Goal: Task Accomplishment & Management: Complete application form

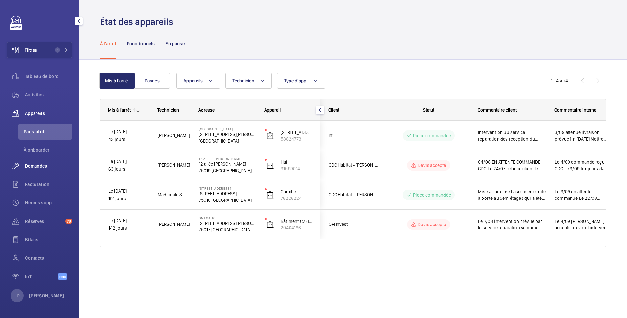
click at [40, 165] on span "Demandes" at bounding box center [48, 165] width 47 height 7
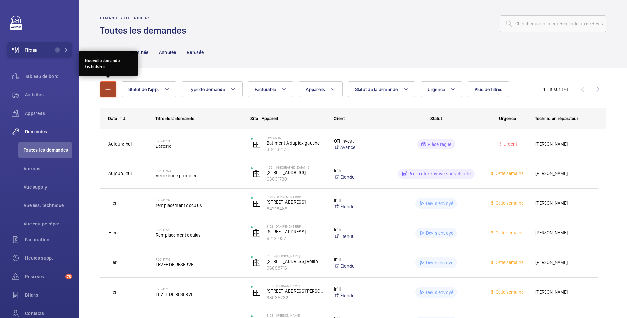
click at [108, 89] on mat-icon "button" at bounding box center [108, 89] width 8 height 8
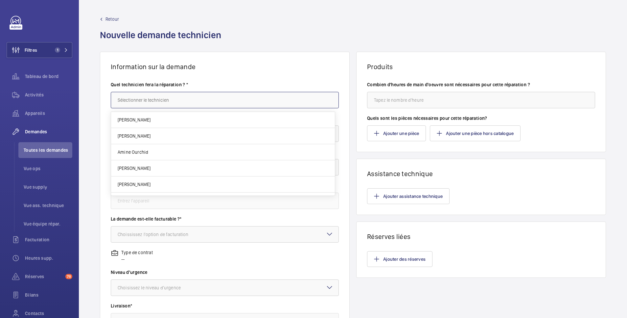
click at [144, 100] on input "text" at bounding box center [225, 100] width 228 height 16
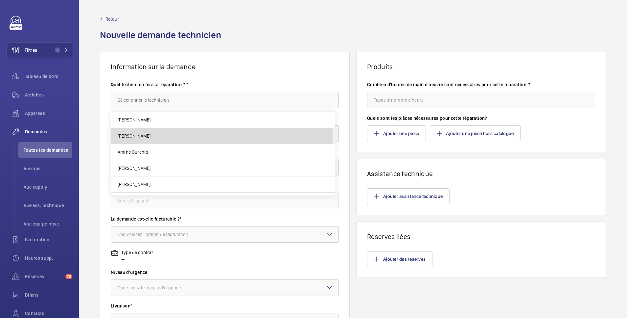
click at [146, 137] on mat-option "Florian Cazal" at bounding box center [223, 136] width 224 height 16
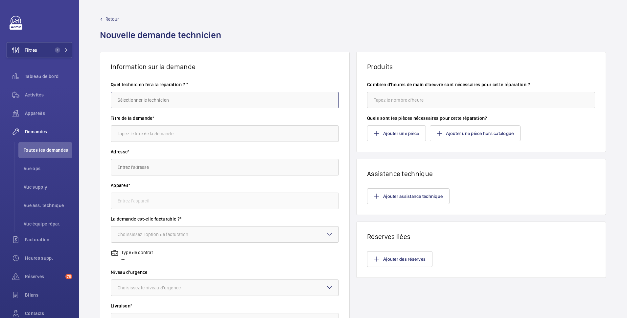
type input "Florian Cazal"
click at [149, 135] on input "text" at bounding box center [225, 133] width 228 height 16
type input "Audit"
click at [145, 167] on input "text" at bounding box center [225, 167] width 228 height 16
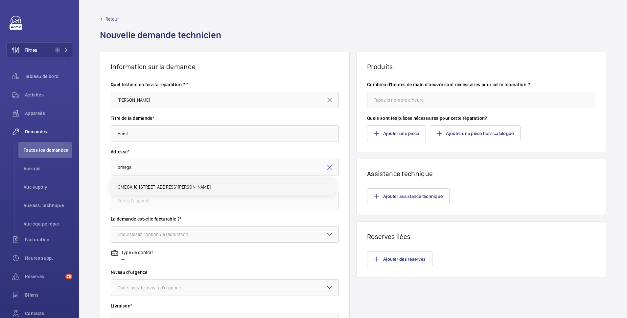
click at [144, 183] on mat-option "OMEGA 16 10 Rue Émile Borel, 75017 PARIS" at bounding box center [223, 187] width 224 height 16
type input "OMEGA 16 10 Rue Émile Borel, 75017 PARIS"
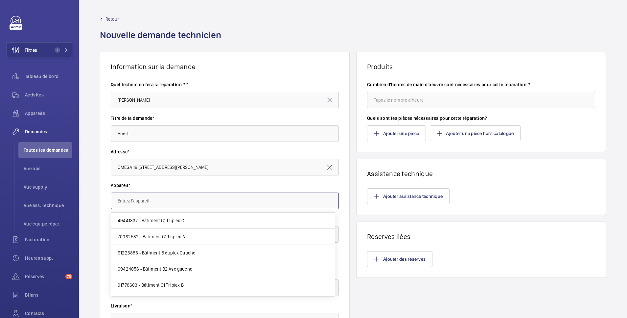
click at [146, 203] on input "text" at bounding box center [225, 200] width 228 height 16
click at [146, 223] on span "49441337 - Bâtiment C1 Triplex C" at bounding box center [151, 220] width 66 height 7
type input "49441337 - Bâtiment C1 Triplex C"
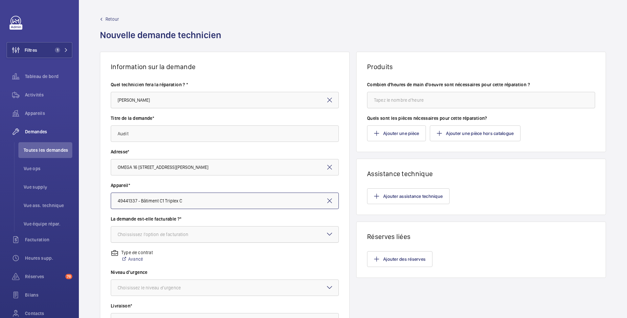
click at [149, 237] on div "Choississez l'option de facturation" at bounding box center [161, 234] width 87 height 7
click at [148, 271] on span "Non facturable" at bounding box center [225, 270] width 214 height 7
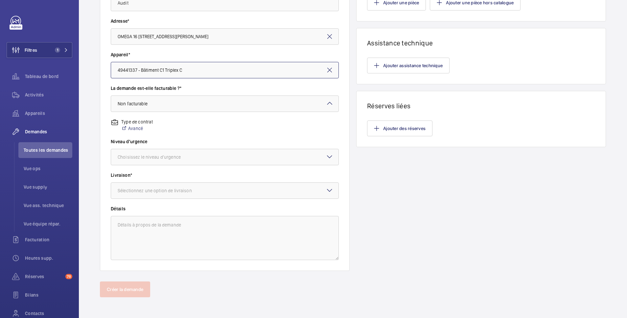
scroll to position [131, 0]
click at [180, 159] on div "Choisissez le niveau d'urgence" at bounding box center [158, 156] width 80 height 7
click at [155, 196] on span "Cette semaine" at bounding box center [225, 192] width 214 height 7
click at [155, 188] on div "Sélectionnez une option de livraison" at bounding box center [163, 190] width 91 height 7
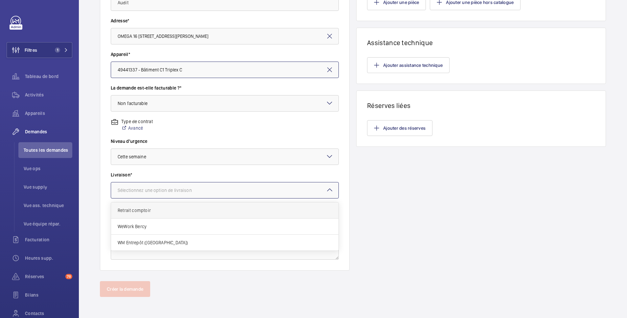
click at [150, 209] on span "Retrait comptoir" at bounding box center [225, 210] width 214 height 7
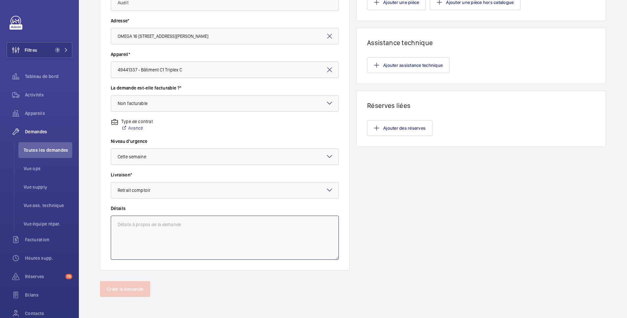
click at [150, 231] on textarea at bounding box center [225, 237] width 228 height 44
click at [295, 224] on textarea "Faire audit pour savoir si il y a d autre appareils qui risque de subir la même…" at bounding box center [225, 237] width 228 height 44
click at [329, 229] on textarea "Faire audit pour savoir si il y a d autre appareils qui risque de subir la même…" at bounding box center [225, 237] width 228 height 44
drag, startPoint x: 280, startPoint y: 233, endPoint x: 110, endPoint y: 226, distance: 169.8
click at [110, 226] on wm-front-card-body "Quel technicien fera la réparation ? * Florian Cazal Titre de la demande* Audit…" at bounding box center [224, 105] width 249 height 330
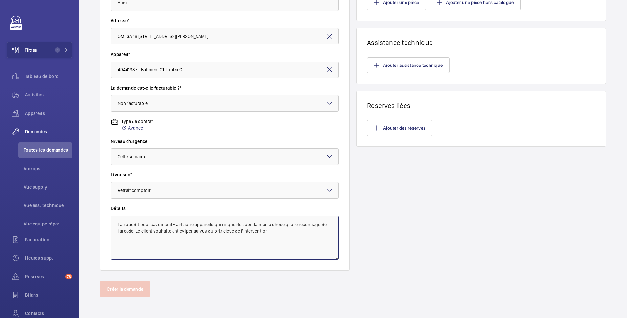
paste textarea "prévoir un audit pour vérifier si d’autres appareils risquent de présenter le m…"
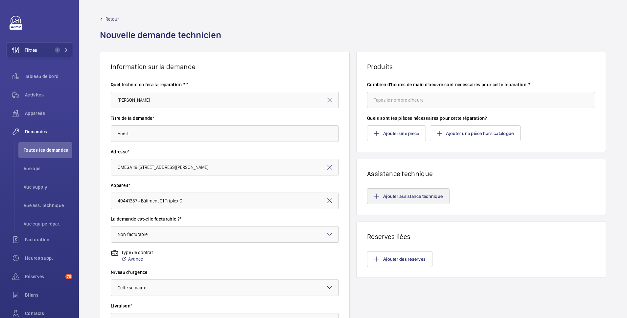
type textarea "prévoir un audit pour vérifier si d’autres appareils risquent de présenter le m…"
click at [407, 198] on button "Ajouter assistance technique" at bounding box center [408, 196] width 83 height 16
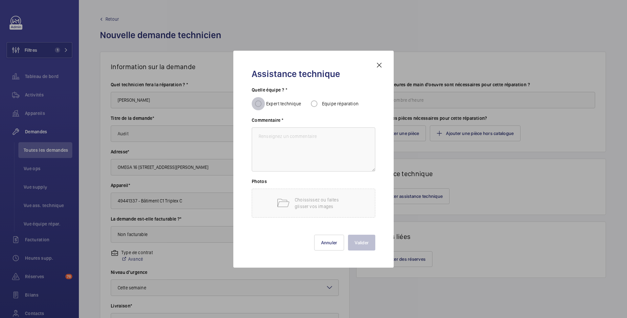
click at [259, 102] on input "Expert technique" at bounding box center [258, 103] width 13 height 13
radio input "true"
click at [262, 137] on textarea at bounding box center [314, 149] width 124 height 44
paste textarea "prévoir un audit pour vérifier si d’autres appareils risquent de présenter le m…"
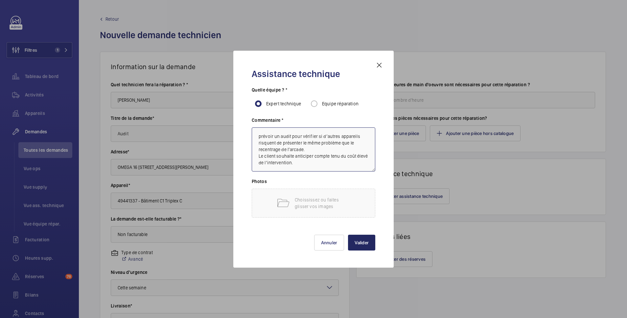
type textarea "prévoir un audit pour vérifier si d’autres appareils risquent de présenter le m…"
click at [360, 241] on button "Valider" at bounding box center [361, 242] width 27 height 16
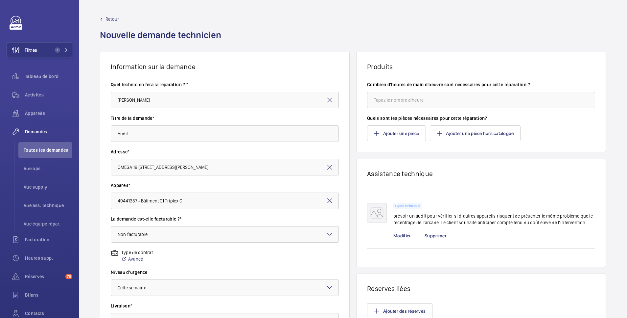
scroll to position [131, 0]
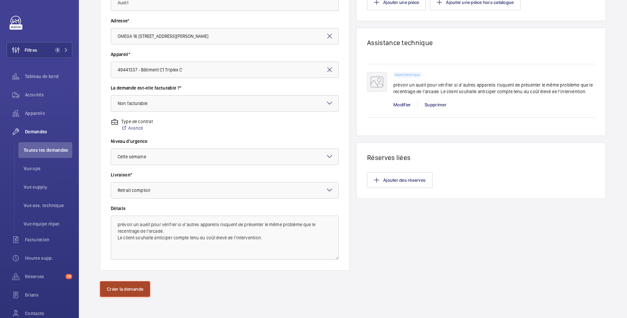
click at [134, 290] on button "Créer la demande" at bounding box center [125, 289] width 50 height 16
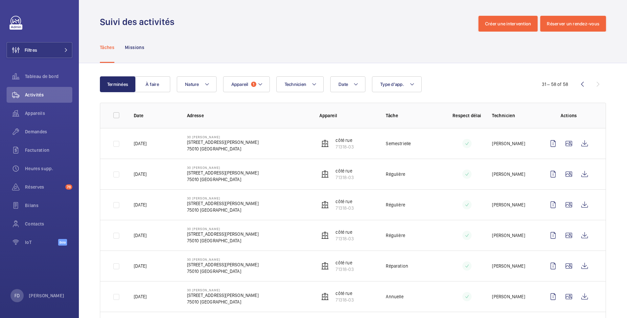
scroll to position [551, 0]
